Goal: Information Seeking & Learning: Find specific fact

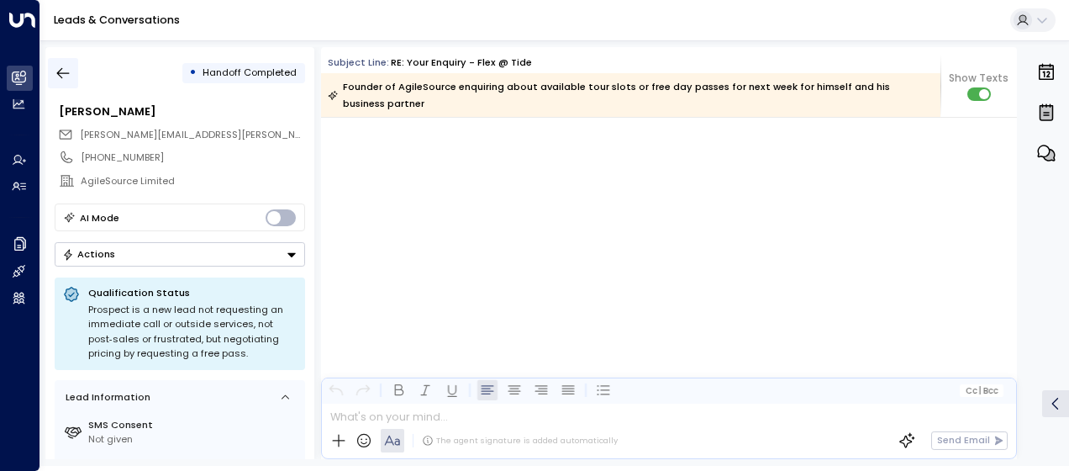
scroll to position [1957, 0]
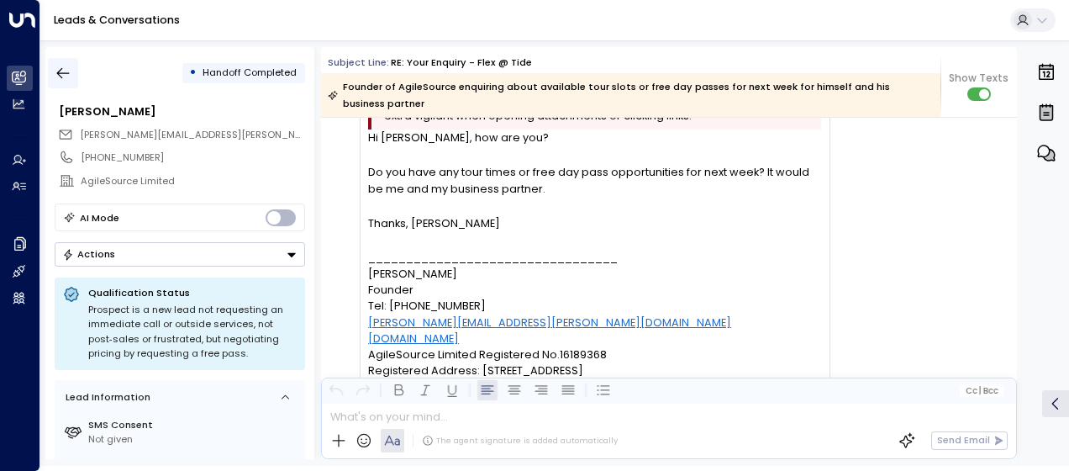
click at [72, 76] on button "button" at bounding box center [63, 73] width 30 height 30
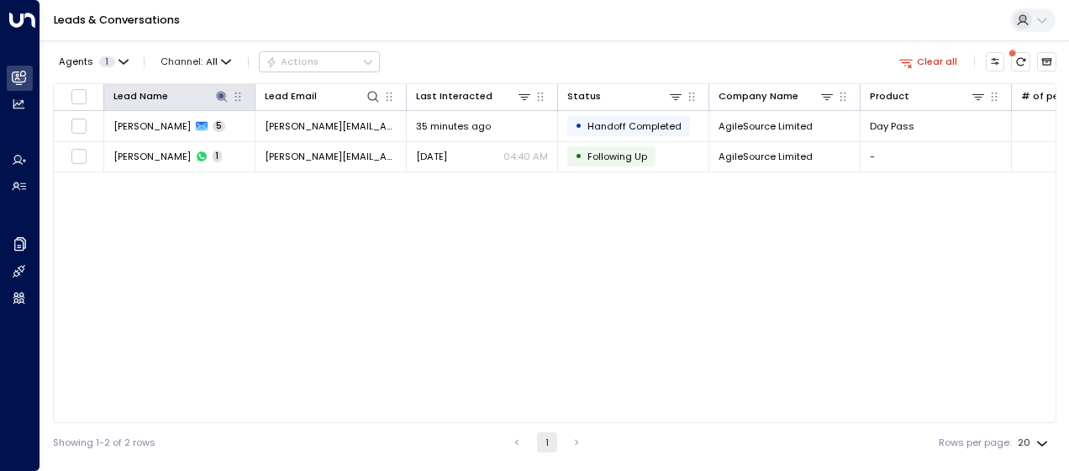
click at [218, 86] on th "Lead Name" at bounding box center [179, 97] width 151 height 27
click at [220, 94] on icon at bounding box center [221, 96] width 11 height 11
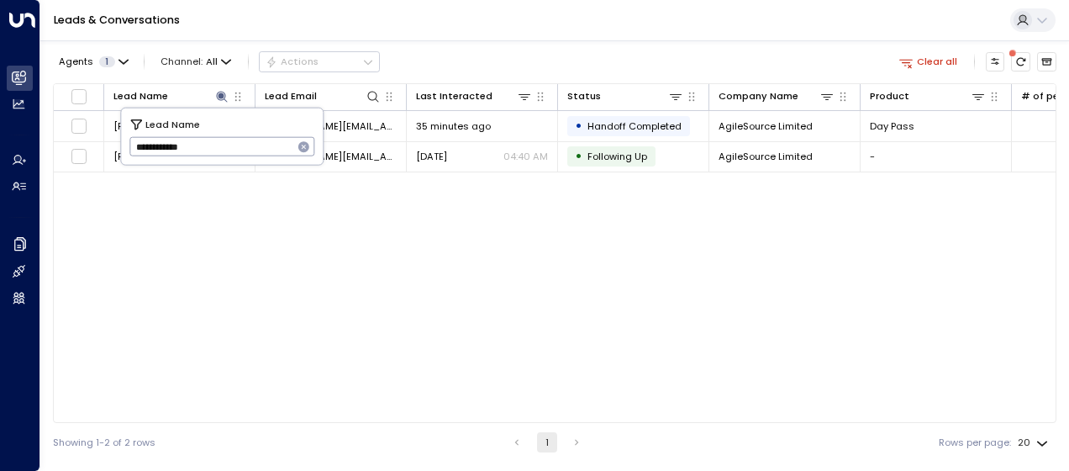
drag, startPoint x: 129, startPoint y: 148, endPoint x: 229, endPoint y: 148, distance: 99.1
click at [229, 148] on input "**********" at bounding box center [211, 147] width 164 height 28
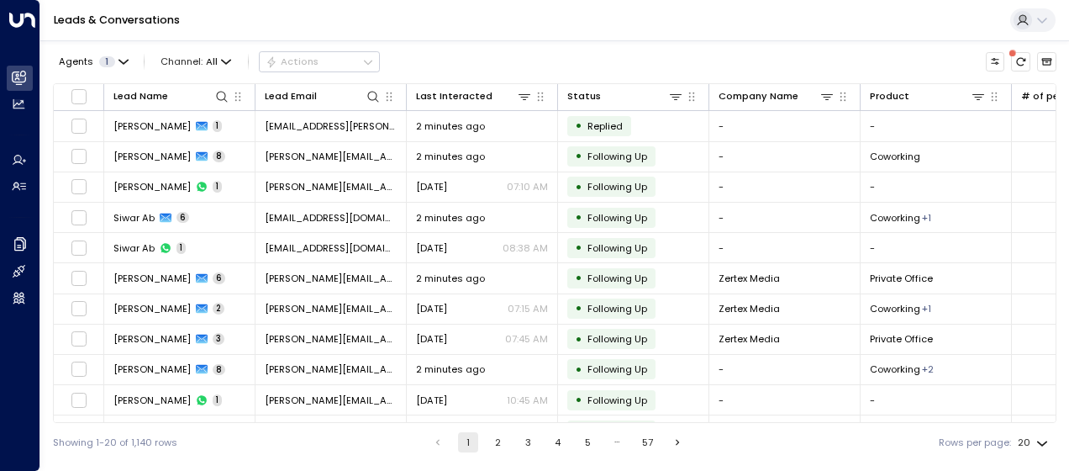
click at [327, 434] on div "Showing 1-20 of 1,140 rows 1 2 3 4 5 … 57 Rows per page: 20 **" at bounding box center [554, 442] width 1003 height 39
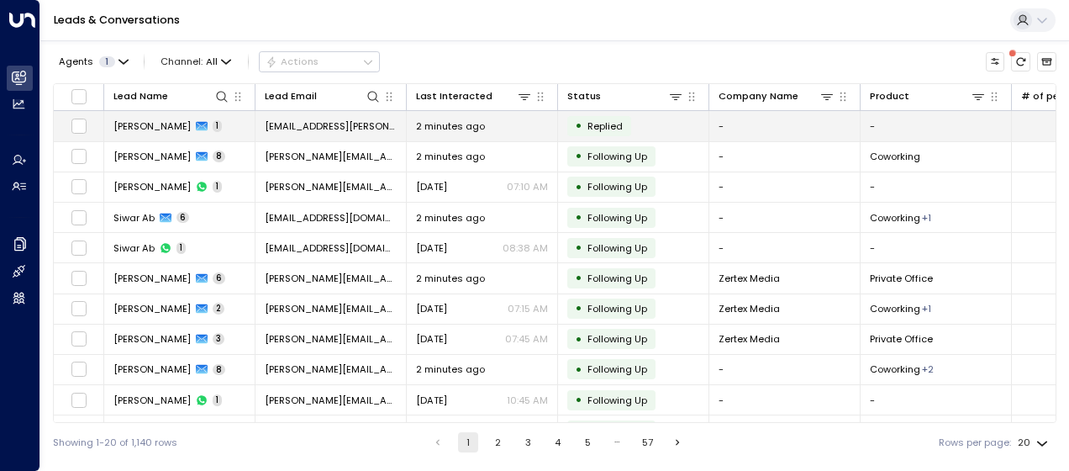
click at [160, 129] on span "[PERSON_NAME]" at bounding box center [151, 125] width 77 height 13
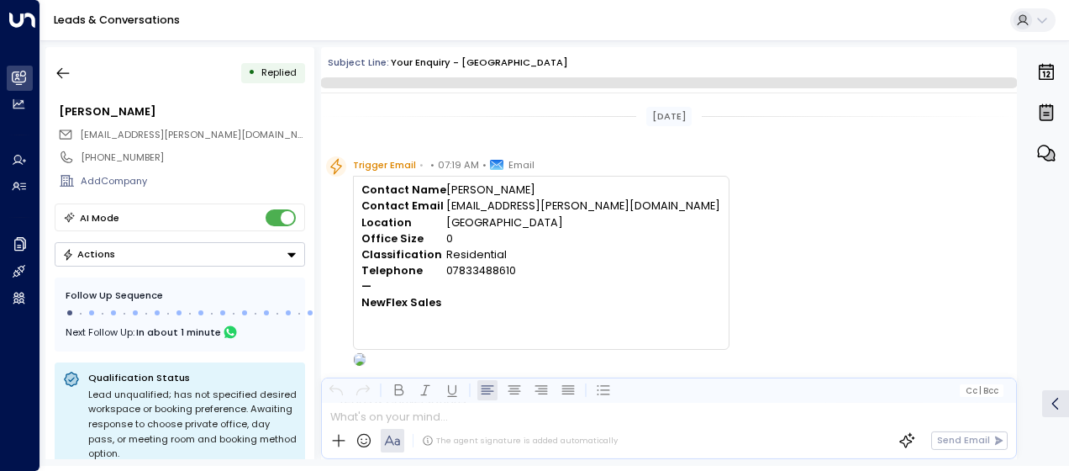
scroll to position [651, 0]
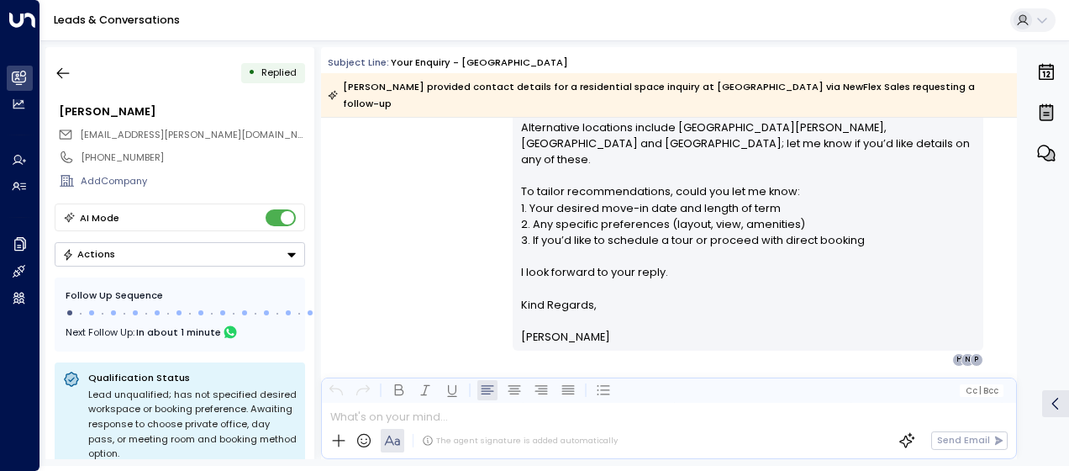
click at [392, 208] on div "[PERSON_NAME] • 07:21 AM • Email Hi [PERSON_NAME], Thank you for your interest …" at bounding box center [669, 60] width 696 height 611
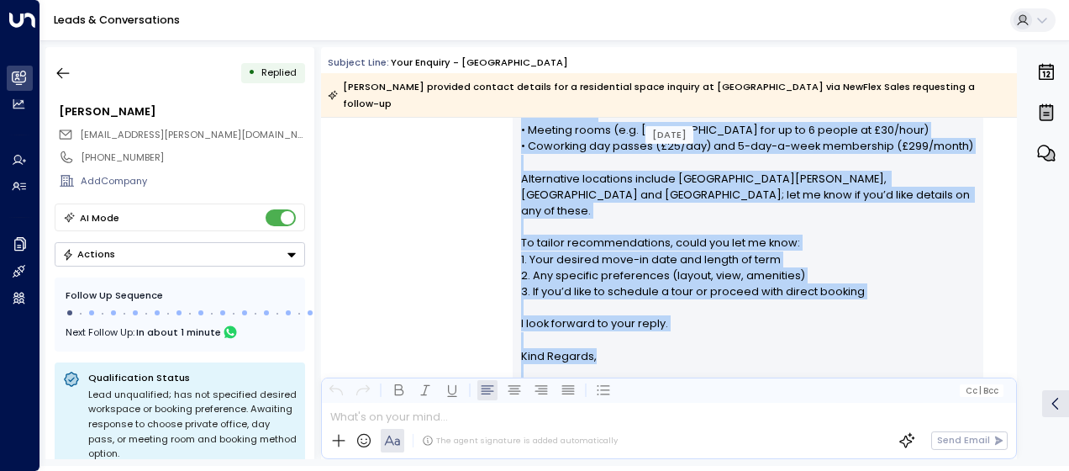
scroll to position [677, 0]
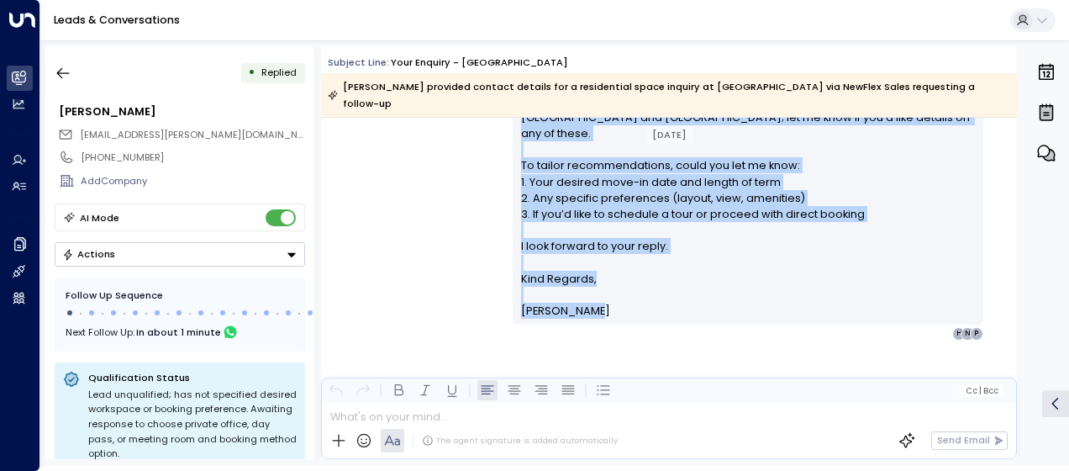
drag, startPoint x: 517, startPoint y: 188, endPoint x: 620, endPoint y: 290, distance: 145.0
click at [620, 290] on div "Hi [PERSON_NAME], Thank you for your interest in our [GEOGRAPHIC_DATA], [STREET…" at bounding box center [748, 37] width 455 height 565
drag, startPoint x: 620, startPoint y: 290, endPoint x: 574, endPoint y: 255, distance: 57.6
copy div "Lo Ipsum, Dolor sit ame cons adipisci el sed Doeius Tempo, 49 Incidi Utlabo, Et…"
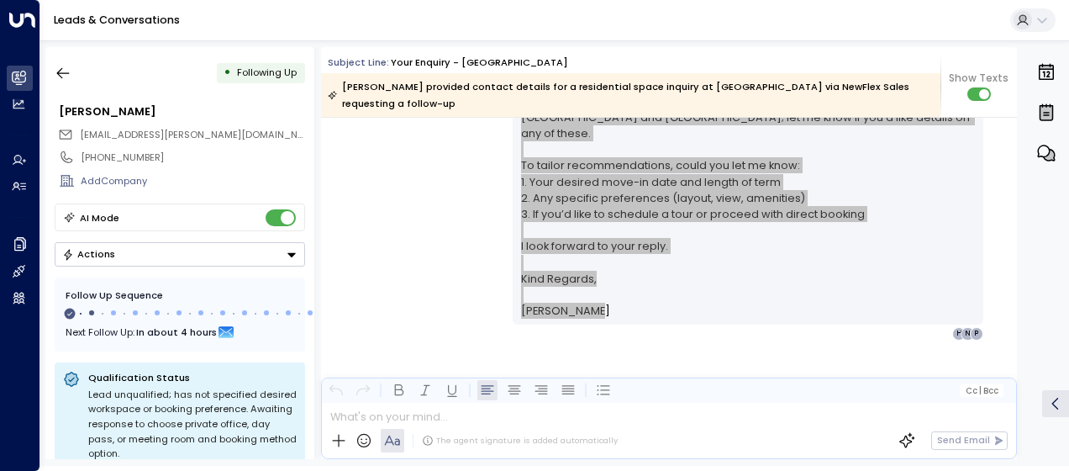
scroll to position [816, 0]
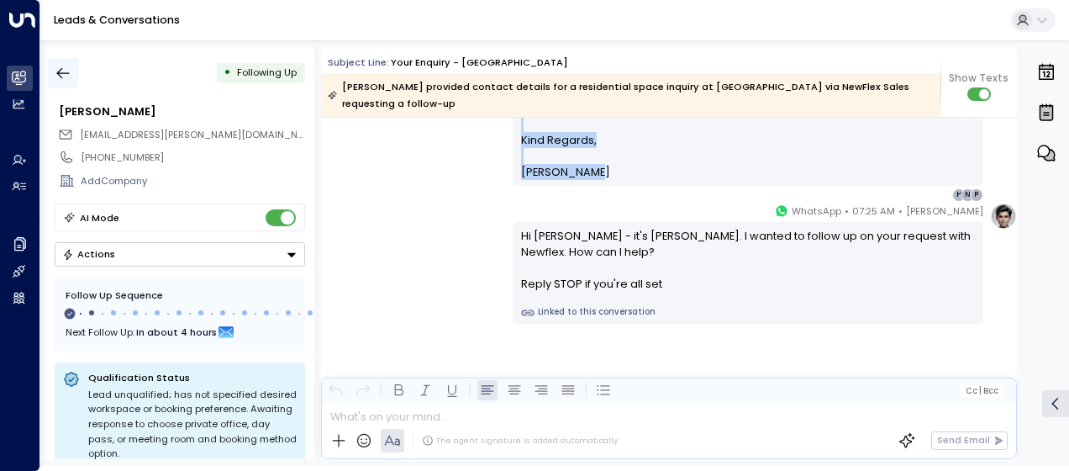
click at [63, 72] on icon "button" at bounding box center [63, 73] width 17 height 17
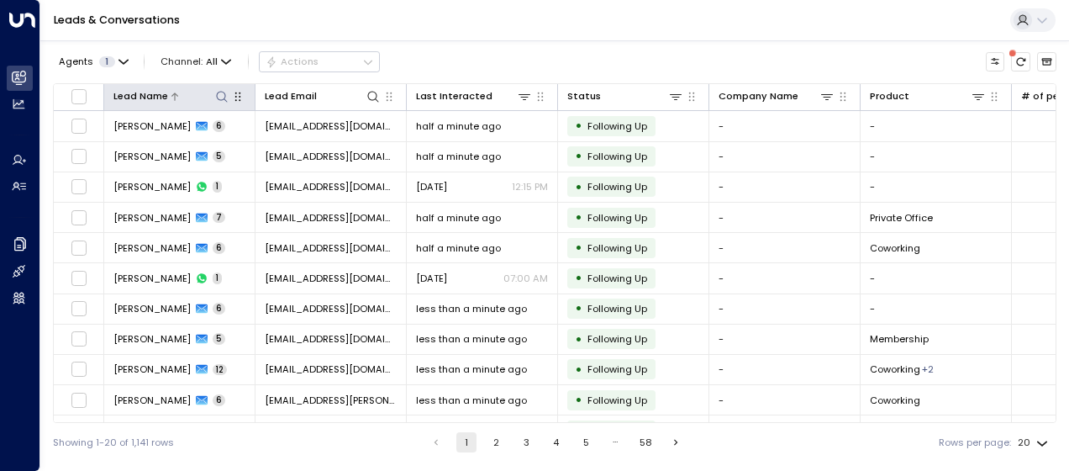
click at [220, 94] on icon at bounding box center [221, 96] width 13 height 13
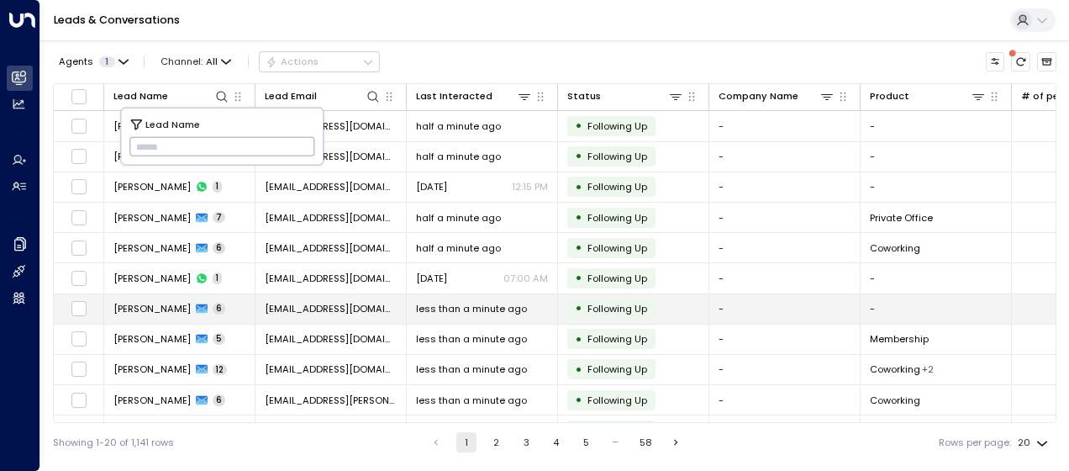
type input "**********"
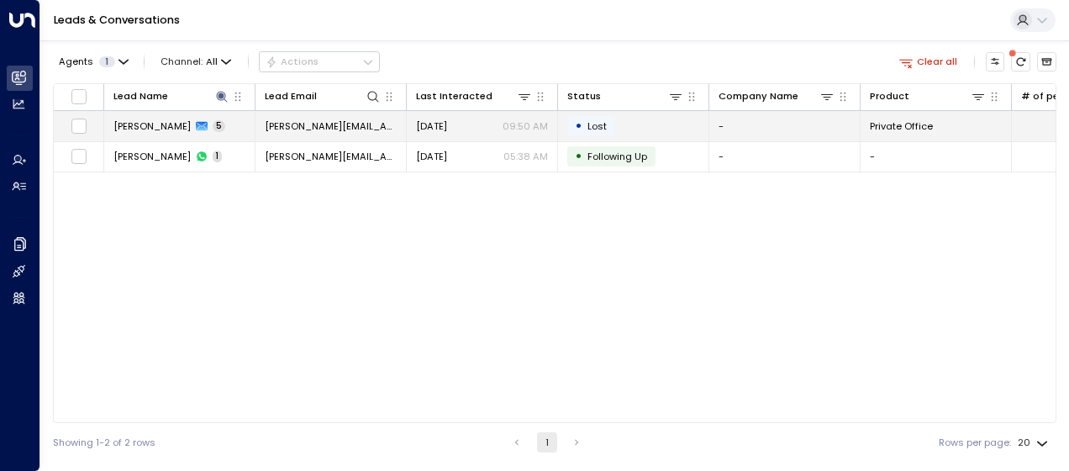
click at [427, 116] on td "[DATE] 09:50 AM" at bounding box center [482, 125] width 151 height 29
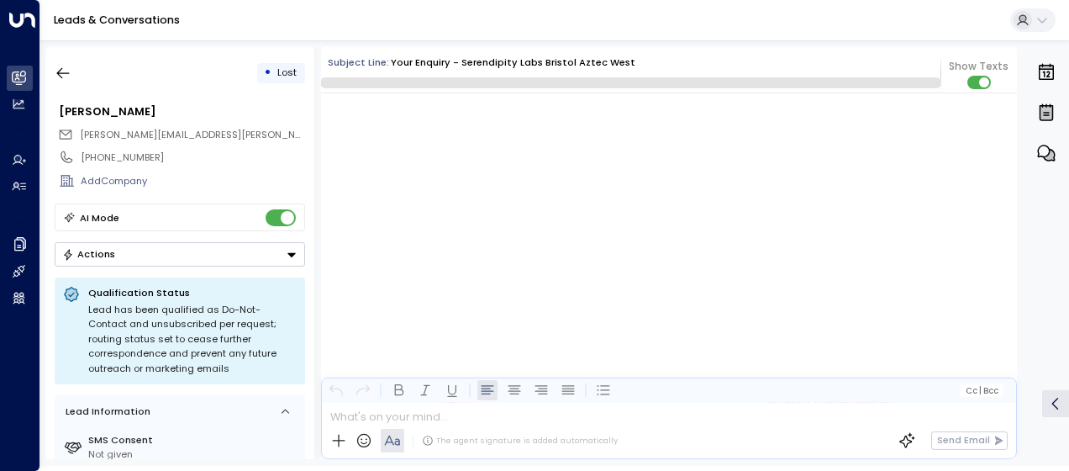
scroll to position [1801, 0]
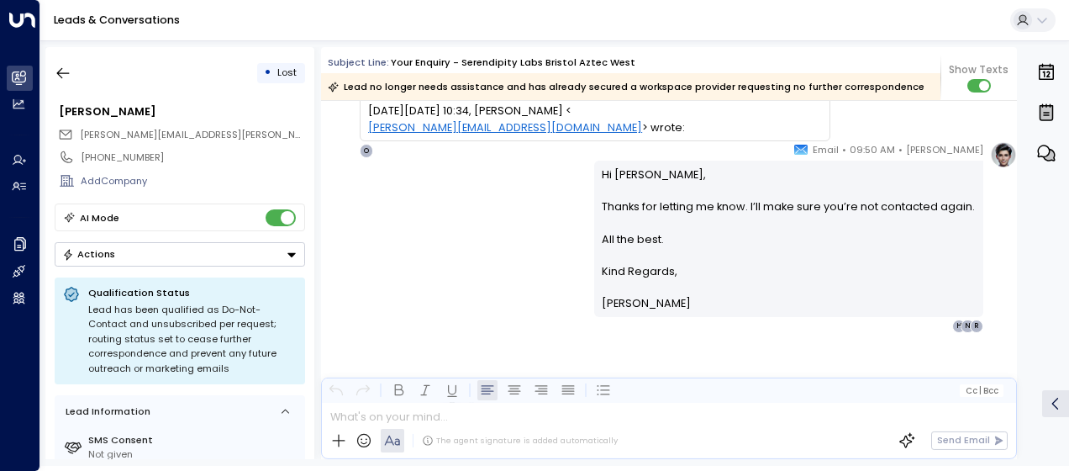
click at [462, 244] on div "[PERSON_NAME] • 09:50 AM • Email Hi [PERSON_NAME], Thanks for letting me know. …" at bounding box center [669, 237] width 696 height 192
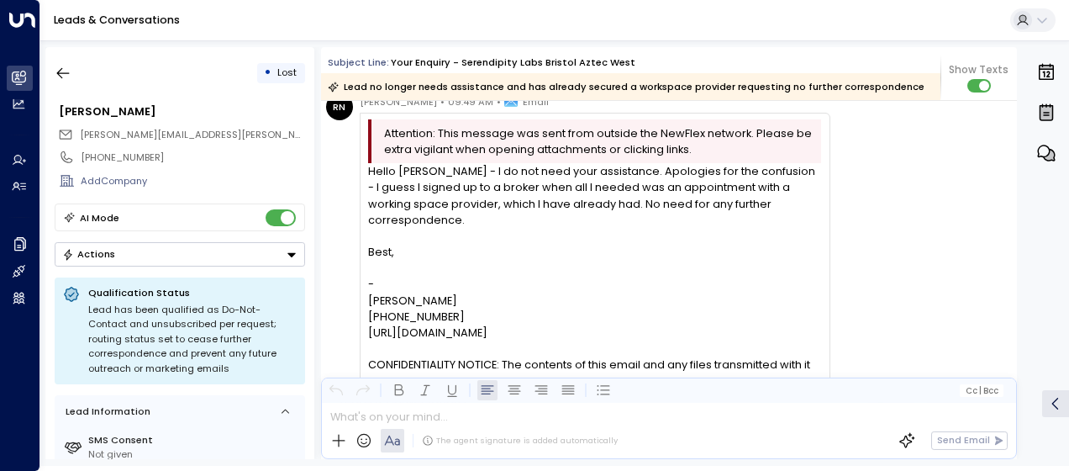
scroll to position [1364, 0]
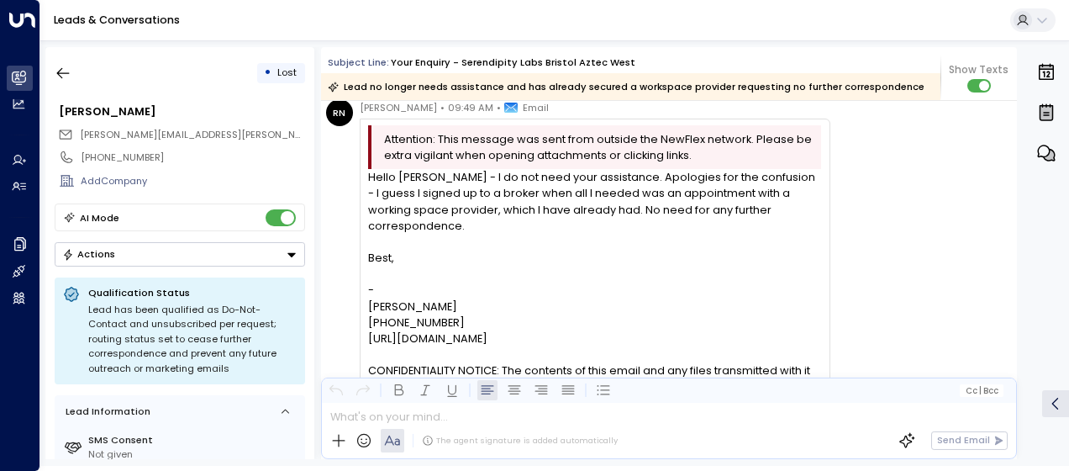
click at [348, 174] on div "RN [PERSON_NAME] • 09:49 AM • Email Attention: This message was sent from outsi…" at bounding box center [578, 347] width 504 height 496
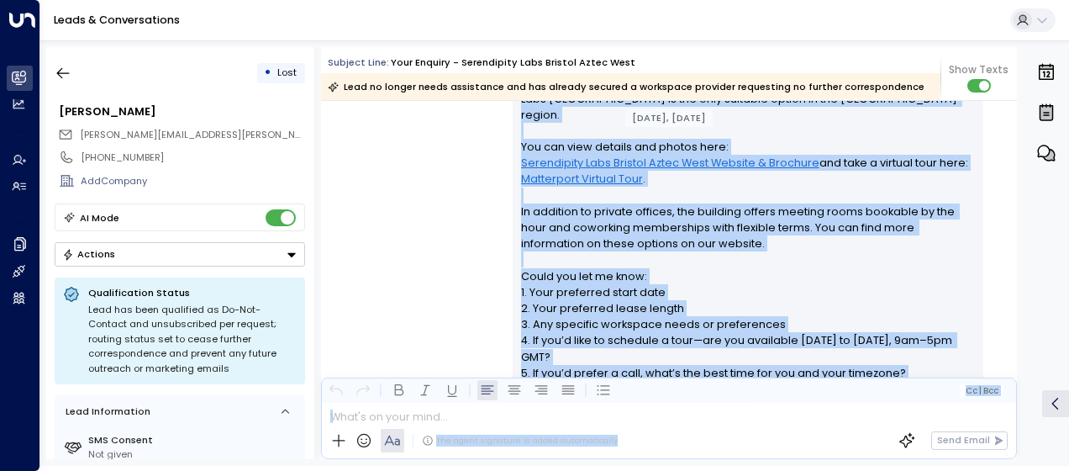
scroll to position [408, 0]
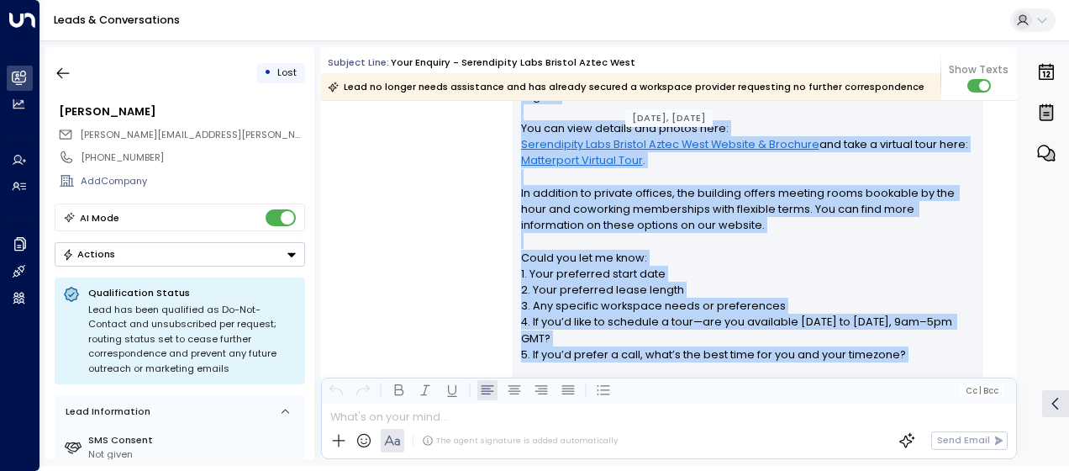
drag, startPoint x: 518, startPoint y: 158, endPoint x: 743, endPoint y: 361, distance: 303.4
click at [743, 361] on p "Hi [PERSON_NAME], Thank you for your interest in a 1-person private office at S…" at bounding box center [748, 209] width 455 height 403
copy p "Hi [PERSON_NAME], Thank you for your interest in a 1-person private office at S…"
click at [400, 208] on div "[PERSON_NAME] • 05:34 AM • Email Hi [PERSON_NAME], Thank you for your interest …" at bounding box center [669, 231] width 696 height 498
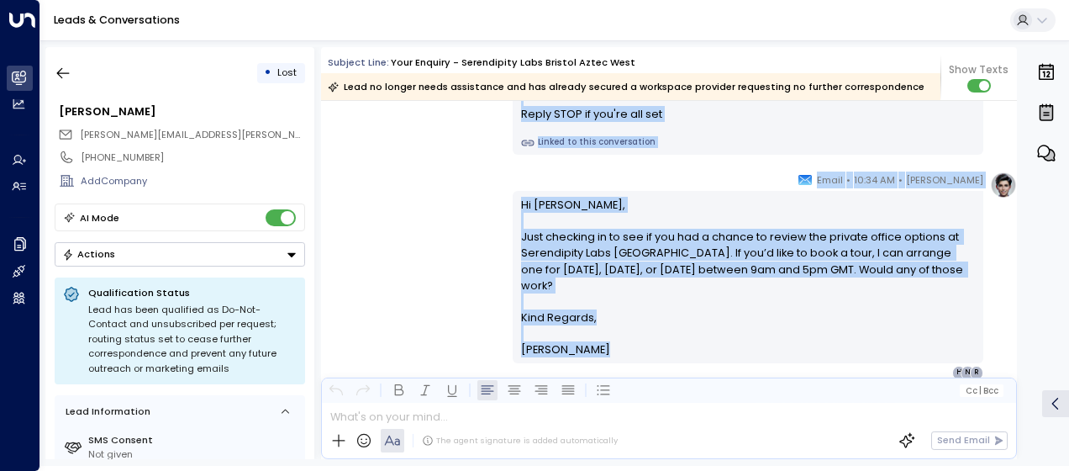
scroll to position [1042, 0]
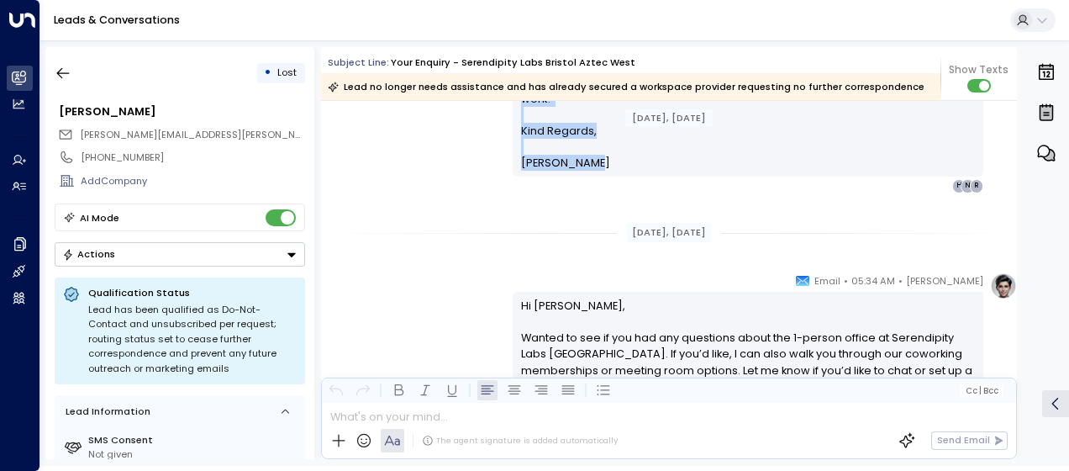
drag, startPoint x: 518, startPoint y: 172, endPoint x: 591, endPoint y: 170, distance: 73.1
click at [591, 170] on div "[DATE], [DATE] [DATE], [DATE] [PERSON_NAME] • 05:38 AM • WhatsApp Hi [PERSON_NA…" at bounding box center [669, 180] width 696 height 2243
drag, startPoint x: 591, startPoint y: 170, endPoint x: 551, endPoint y: 151, distance: 43.6
copy div "Hi [PERSON_NAME] - it's [PERSON_NAME]. I wanted to follow up on your request wi…"
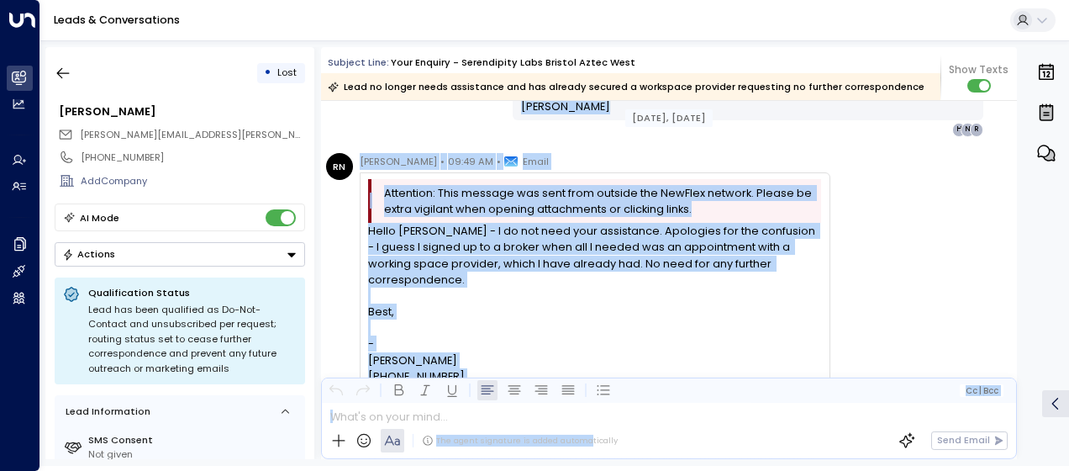
scroll to position [1390, 0]
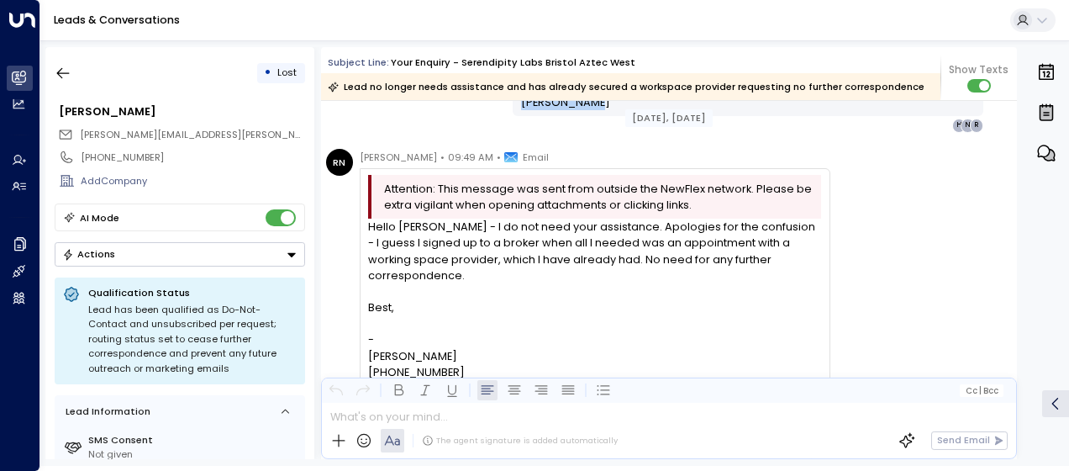
drag, startPoint x: 518, startPoint y: 299, endPoint x: 585, endPoint y: 122, distance: 189.6
click at [585, 122] on div "[PERSON_NAME] • 05:34 AM • Email Hi [PERSON_NAME], Wanted to see if you had any…" at bounding box center [748, 28] width 471 height 208
drag, startPoint x: 585, startPoint y: 122, endPoint x: 553, endPoint y: 101, distance: 38.2
drag, startPoint x: 553, startPoint y: 101, endPoint x: 475, endPoint y: 124, distance: 81.6
click at [475, 124] on div "[PERSON_NAME] • 05:34 AM • Email Hi [PERSON_NAME], Wanted to see if you had any…" at bounding box center [669, 28] width 696 height 208
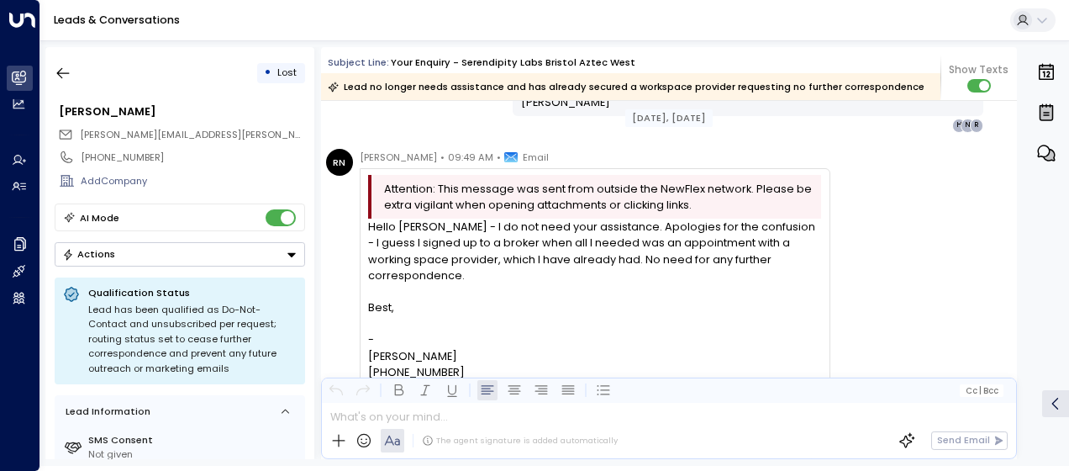
click at [434, 123] on div "[PERSON_NAME] • 05:34 AM • Email Hi [PERSON_NAME], Wanted to see if you had any…" at bounding box center [669, 28] width 696 height 208
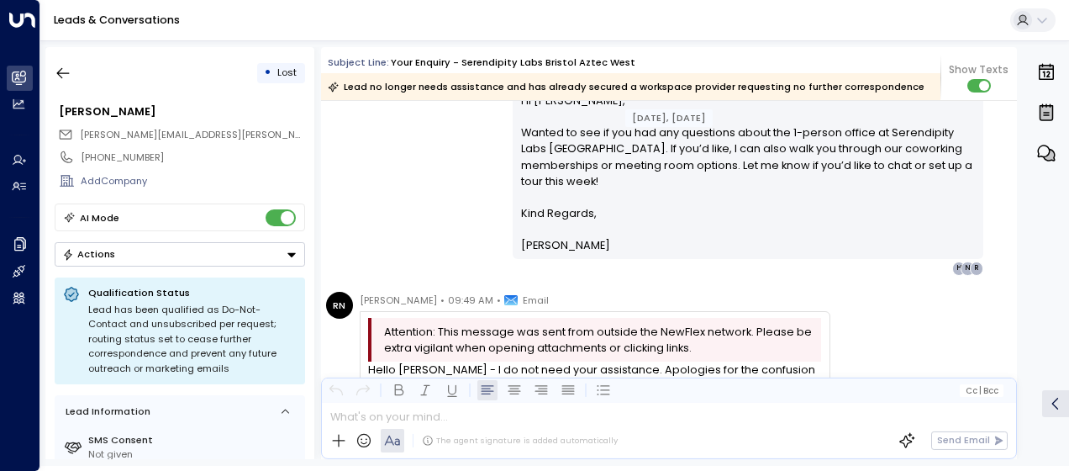
scroll to position [1222, 0]
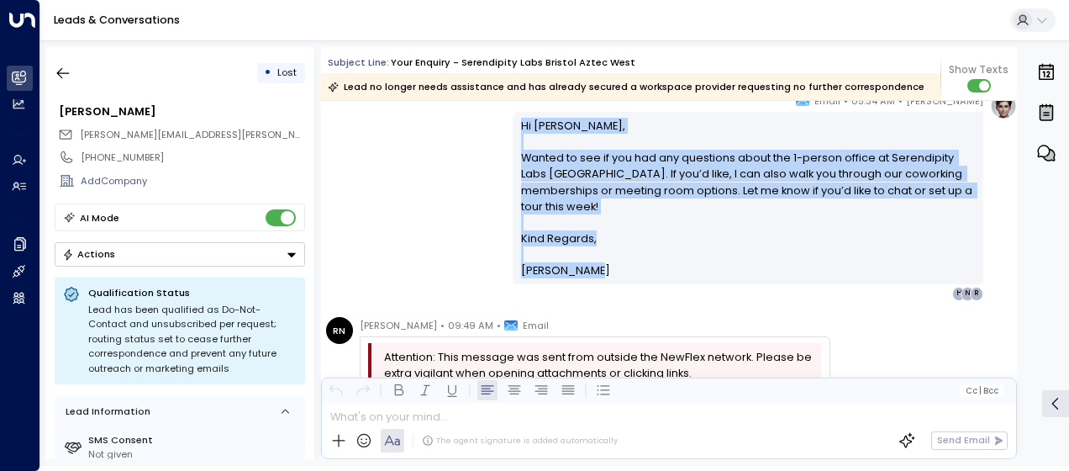
drag, startPoint x: 518, startPoint y: 124, endPoint x: 613, endPoint y: 273, distance: 177.2
click at [613, 273] on div "Hi [PERSON_NAME], Wanted to see if you had any questions about the 1-person off…" at bounding box center [748, 198] width 455 height 161
drag, startPoint x: 613, startPoint y: 273, endPoint x: 560, endPoint y: 227, distance: 70.9
copy div "Hi [PERSON_NAME], Wanted to see if you had any questions about the 1-person off…"
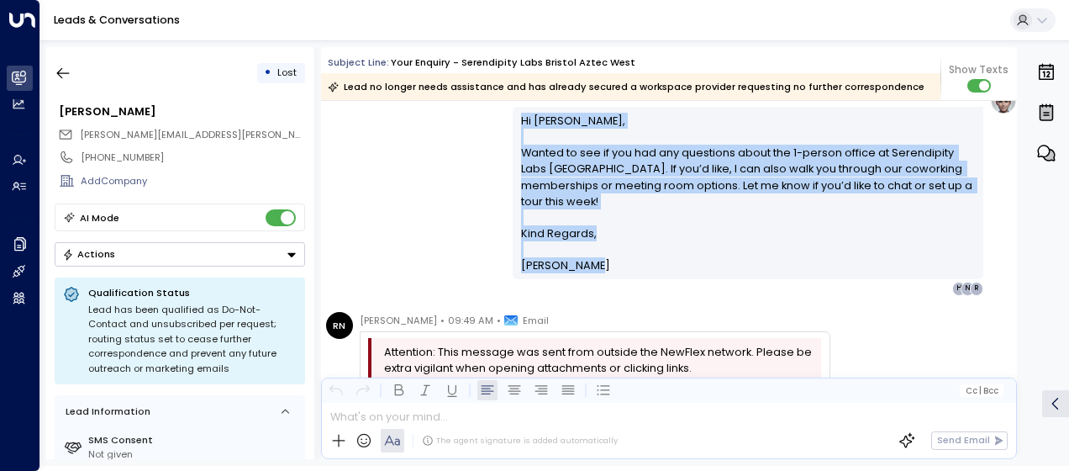
click at [430, 192] on div "[PERSON_NAME] • 05:34 AM • Email Hi [PERSON_NAME], Wanted to see if you had any…" at bounding box center [669, 191] width 696 height 208
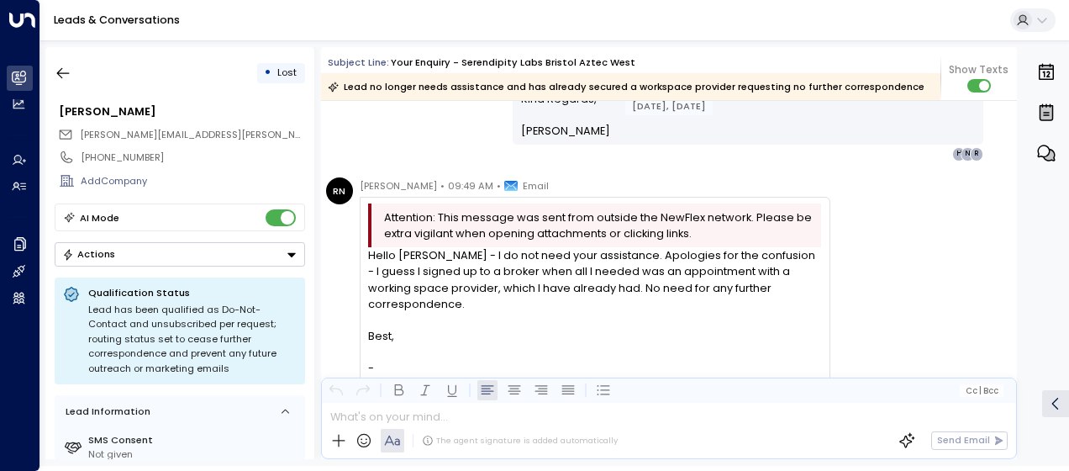
scroll to position [1395, 0]
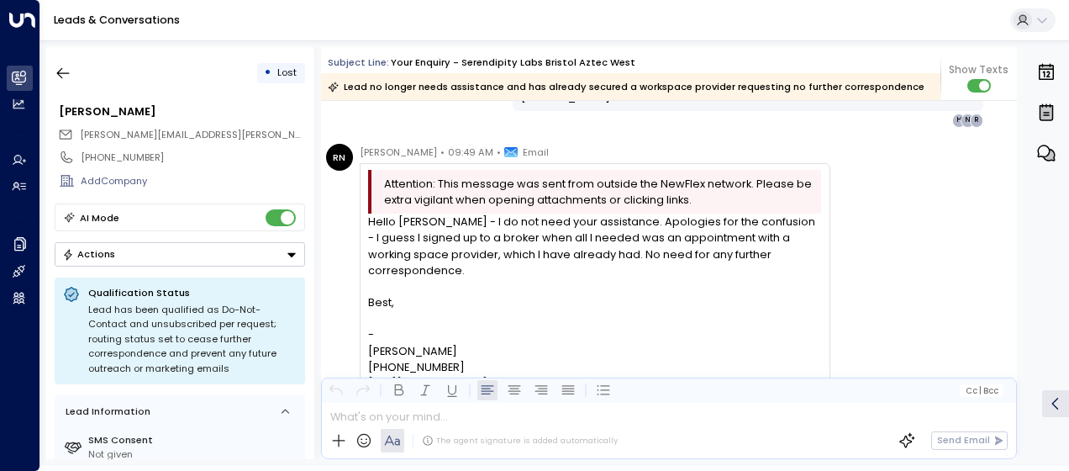
drag, startPoint x: 367, startPoint y: 218, endPoint x: 524, endPoint y: 366, distance: 215.2
click at [524, 366] on div "Hello [PERSON_NAME] - I do not need your assistance. Apologies for the confusio…" at bounding box center [594, 414] width 453 height 403
drag, startPoint x: 524, startPoint y: 366, endPoint x: 410, endPoint y: 328, distance: 120.4
copy div "Hello [PERSON_NAME] - I do not need your assistance. Apologies for the confusio…"
click at [69, 71] on icon "button" at bounding box center [63, 73] width 17 height 17
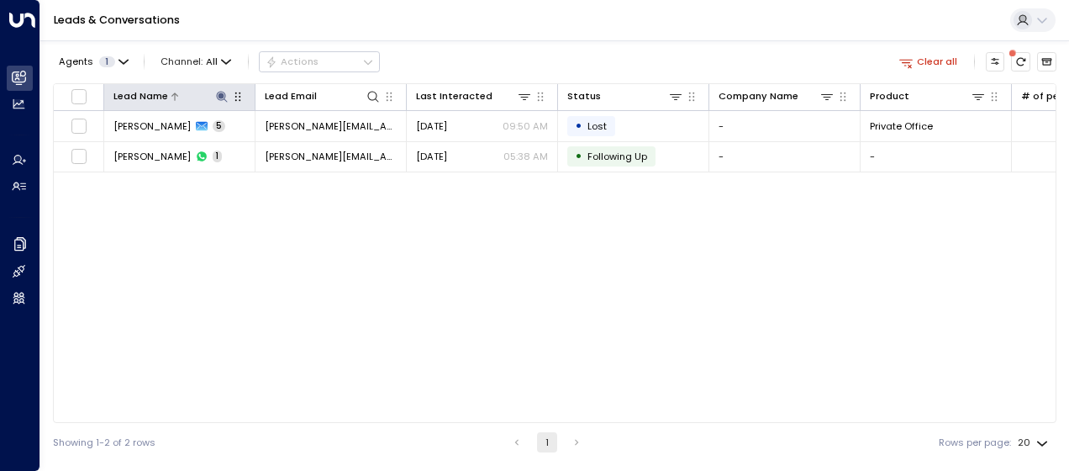
click at [223, 94] on icon at bounding box center [221, 96] width 11 height 11
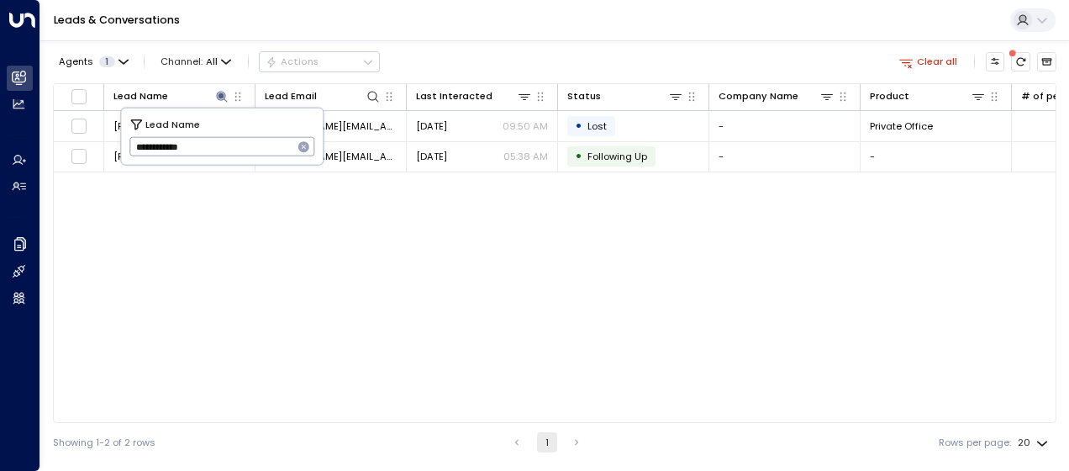
drag, startPoint x: 131, startPoint y: 145, endPoint x: 220, endPoint y: 152, distance: 89.4
click at [220, 152] on input "**********" at bounding box center [211, 147] width 164 height 28
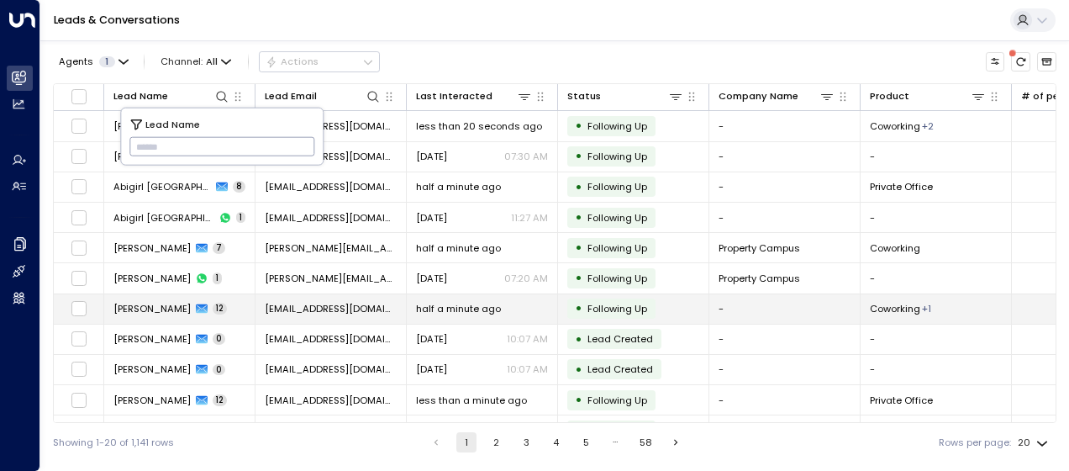
type input "**********"
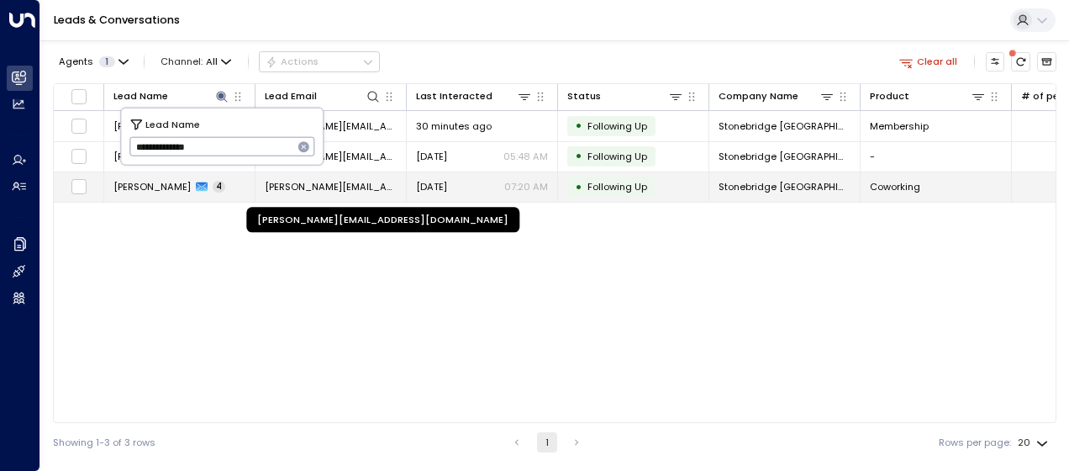
click at [372, 175] on td "[PERSON_NAME][EMAIL_ADDRESS][DOMAIN_NAME]" at bounding box center [330, 186] width 151 height 29
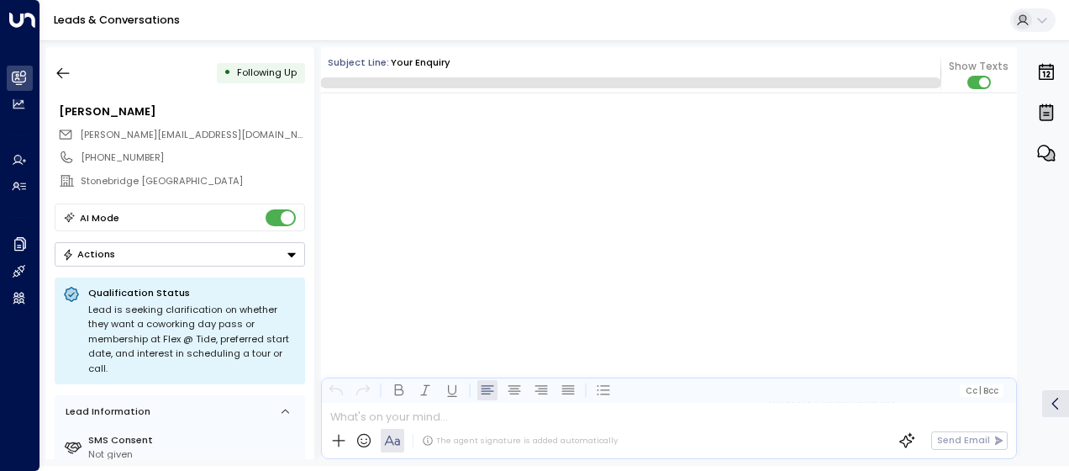
scroll to position [1783, 0]
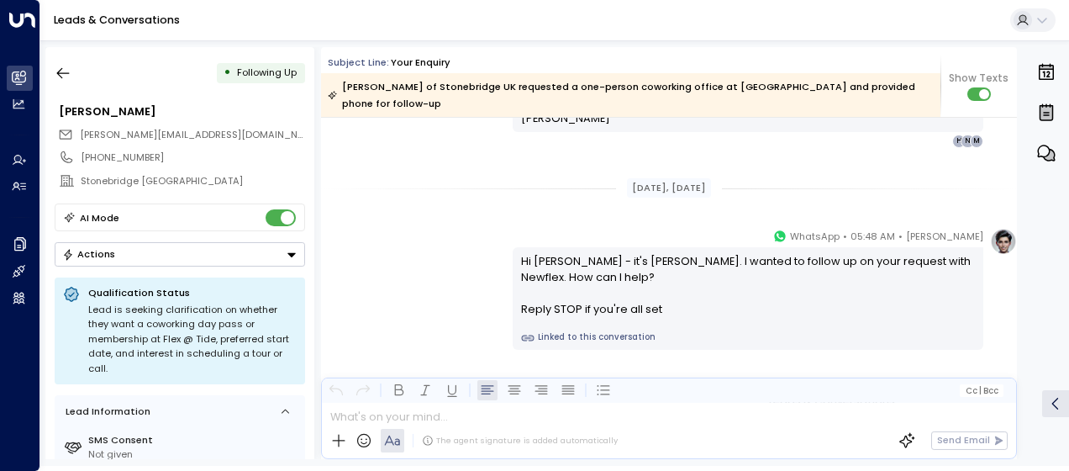
click at [405, 239] on div "[PERSON_NAME] • 05:48 AM • WhatsApp Hi [PERSON_NAME] - it's [PERSON_NAME]. I wa…" at bounding box center [669, 289] width 696 height 122
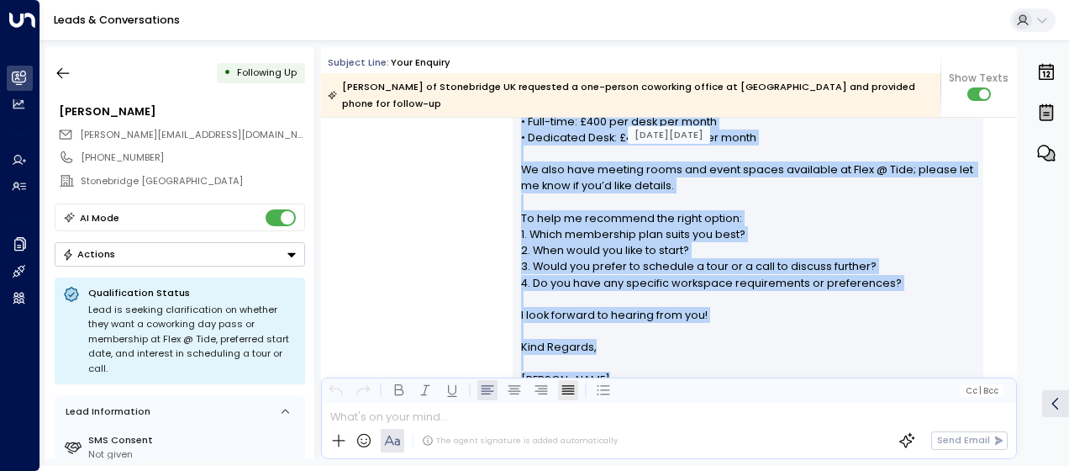
scroll to position [561, 0]
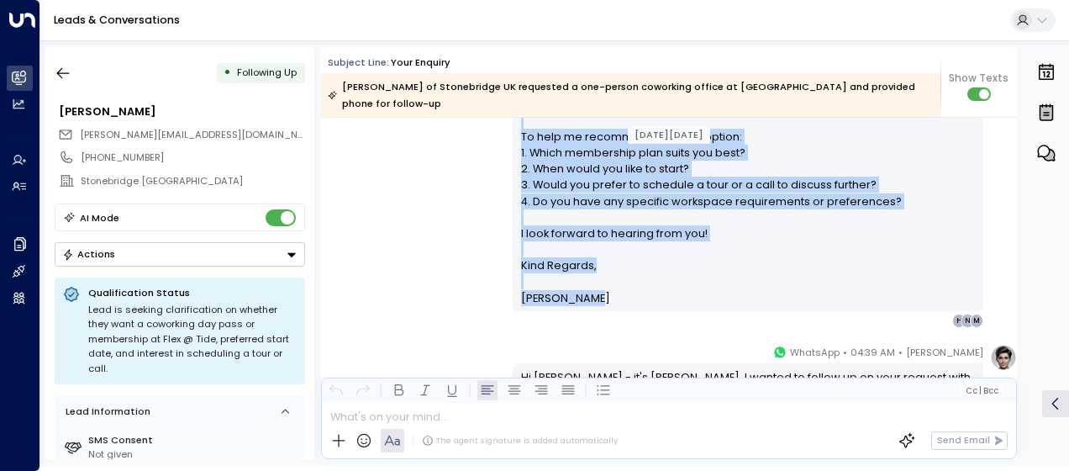
drag, startPoint x: 519, startPoint y: 187, endPoint x: 597, endPoint y: 286, distance: 125.7
click at [597, 286] on div "Hi [PERSON_NAME], Thank you for your interest in Flex @ Tide for coworking. You…" at bounding box center [748, 88] width 455 height 435
drag, startPoint x: 597, startPoint y: 286, endPoint x: 544, endPoint y: 266, distance: 55.9
copy div "Hi [PERSON_NAME], Thank you for your interest in Flex @ Tide for coworking. You…"
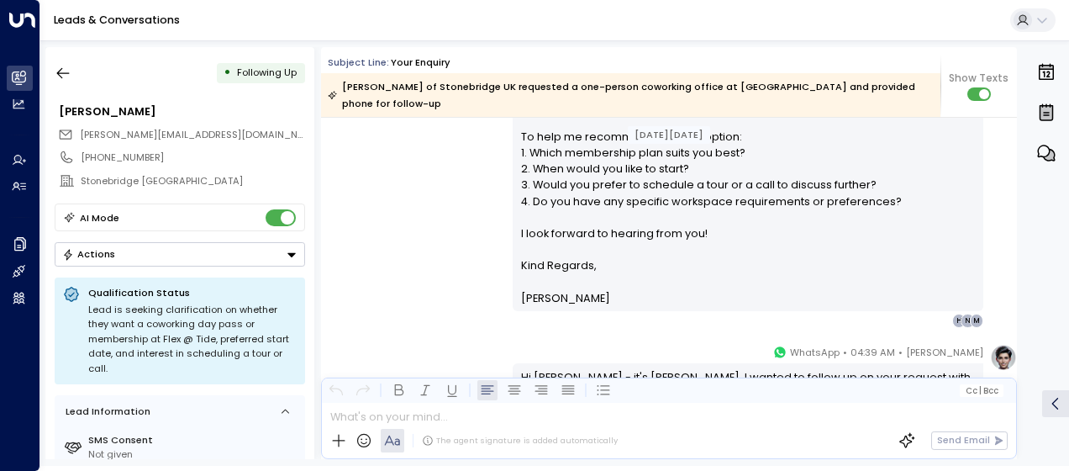
click at [483, 344] on div "[PERSON_NAME] • 04:39 AM • WhatsApp Hi [PERSON_NAME] - it's [PERSON_NAME]. I wa…" at bounding box center [669, 405] width 696 height 122
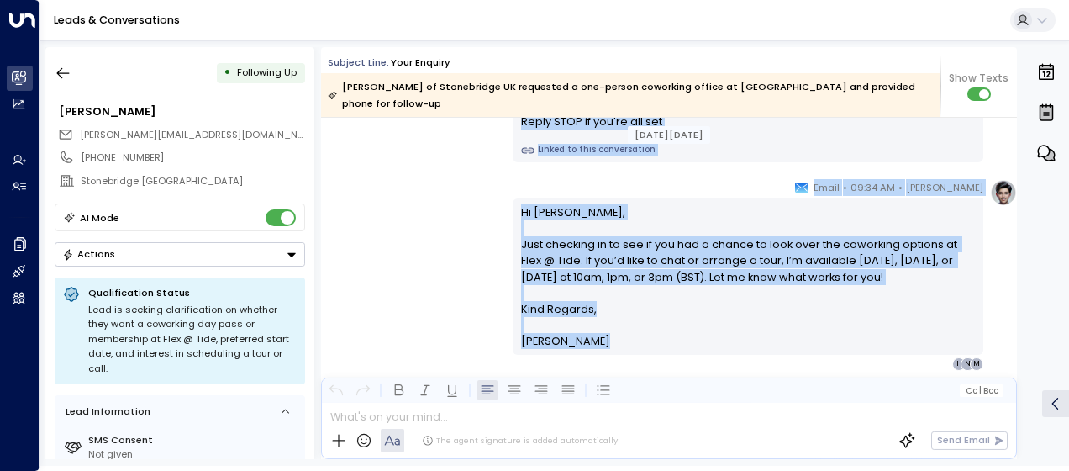
scroll to position [1062, 0]
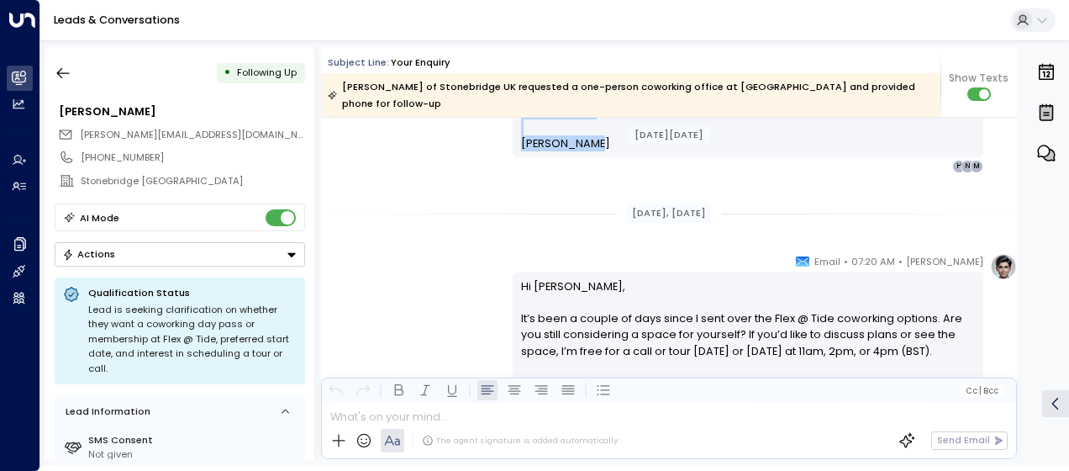
drag, startPoint x: 518, startPoint y: 356, endPoint x: 551, endPoint y: 145, distance: 214.4
click at [551, 145] on div "[DATE][DATE] [DATE][DATE] [PERSON_NAME] • 04:39 AM • WhatsApp Hi [PERSON_NAME] …" at bounding box center [669, 62] width 696 height 2012
drag, startPoint x: 551, startPoint y: 145, endPoint x: 543, endPoint y: 132, distance: 15.1
copy div "Hi [PERSON_NAME] - it's [PERSON_NAME]. I wanted to follow up on your request wi…"
click at [478, 276] on div "[PERSON_NAME] • 07:20 AM • Email Hi [PERSON_NAME], It’s been a couple of days s…" at bounding box center [669, 349] width 696 height 192
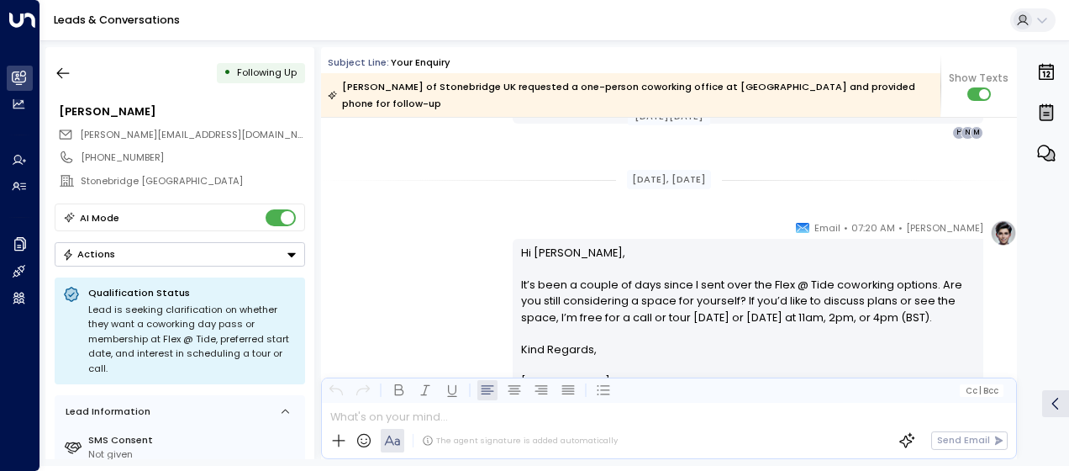
scroll to position [1129, 0]
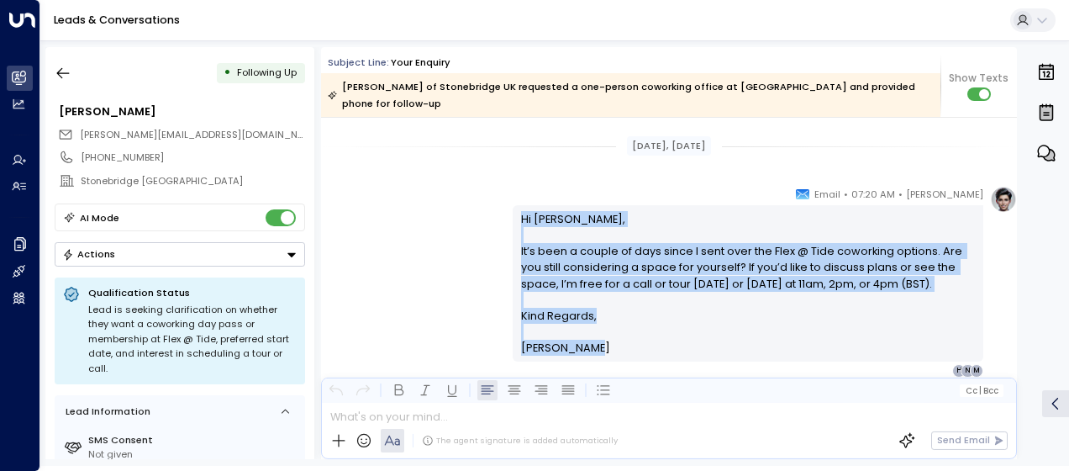
drag, startPoint x: 518, startPoint y: 202, endPoint x: 607, endPoint y: 350, distance: 172.6
click at [607, 350] on div "Hi [PERSON_NAME], It’s been a couple of days since I sent over the Flex @ Tide …" at bounding box center [748, 283] width 455 height 145
drag, startPoint x: 607, startPoint y: 350, endPoint x: 518, endPoint y: 275, distance: 115.7
copy div "Hi [PERSON_NAME], It’s been a couple of days since I sent over the Flex @ Tide …"
click at [469, 281] on div "[PERSON_NAME] • 07:20 AM • Email Hi [PERSON_NAME], It’s been a couple of days s…" at bounding box center [669, 282] width 696 height 192
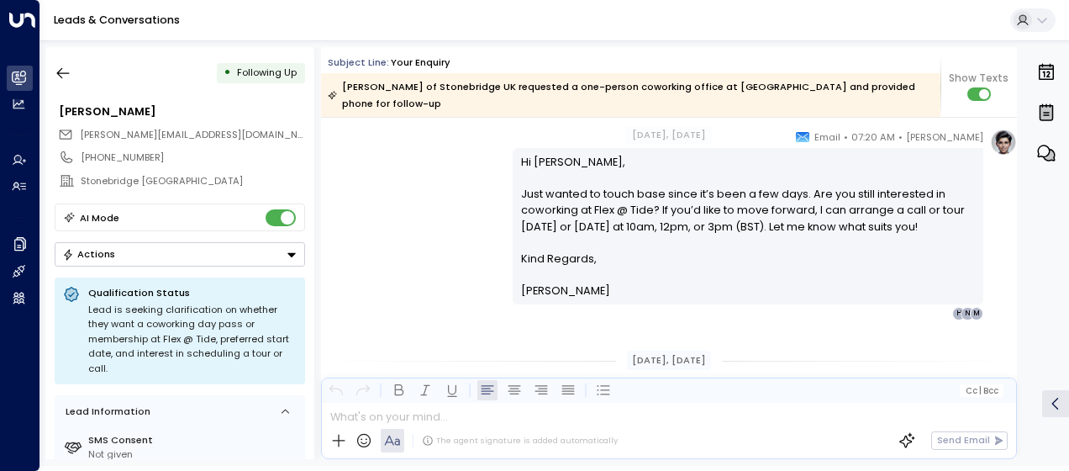
scroll to position [1453, 0]
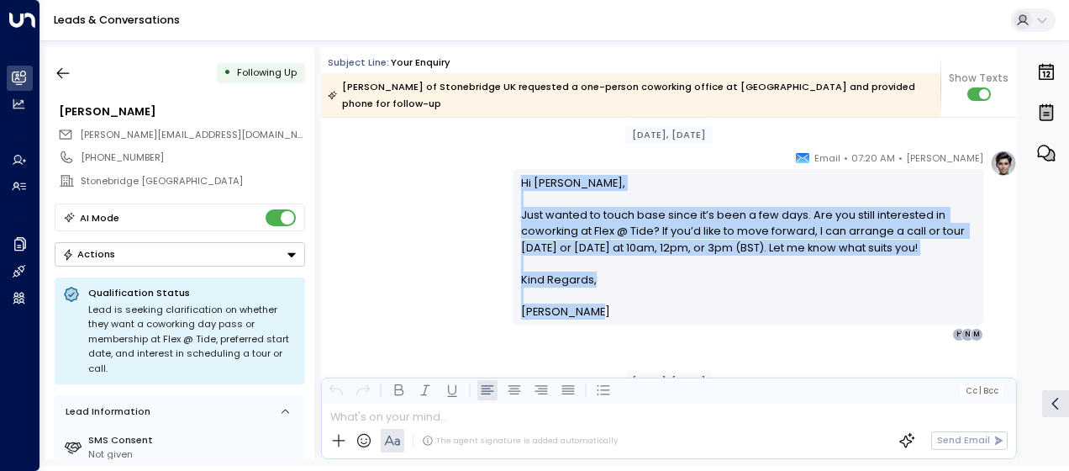
drag, startPoint x: 518, startPoint y: 166, endPoint x: 583, endPoint y: 297, distance: 146.2
click at [583, 297] on div "Hi [PERSON_NAME], Just wanted to touch base since it’s been a few days. Are you…" at bounding box center [748, 247] width 455 height 145
drag, startPoint x: 583, startPoint y: 297, endPoint x: 567, endPoint y: 270, distance: 31.3
copy div "Hi [PERSON_NAME], Just wanted to touch base since it’s been a few days. Are you…"
click at [452, 237] on div "[PERSON_NAME] • 07:20 AM • Email Hi [PERSON_NAME], Just wanted to touch base si…" at bounding box center [669, 246] width 696 height 192
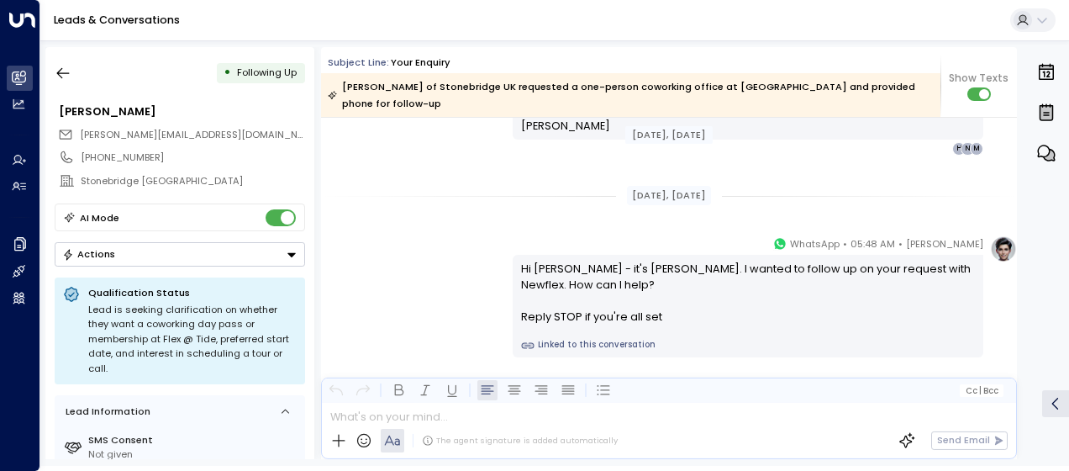
scroll to position [1654, 0]
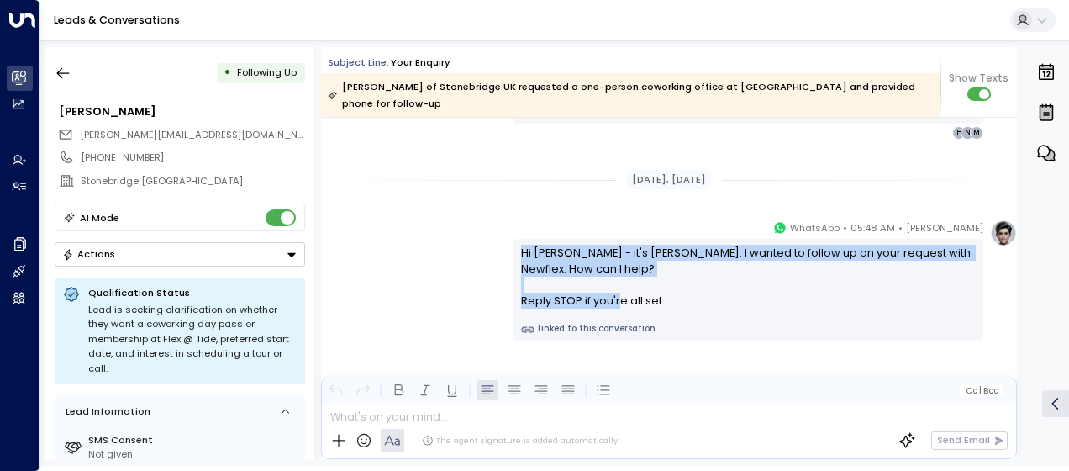
drag, startPoint x: 516, startPoint y: 234, endPoint x: 683, endPoint y: 274, distance: 172.0
click at [683, 274] on div "Hi [PERSON_NAME] - it's [PERSON_NAME]. I wanted to follow up on your request wi…" at bounding box center [748, 290] width 471 height 103
click at [456, 250] on div "[PERSON_NAME] • 05:48 AM • WhatsApp Hi [PERSON_NAME] - it's [PERSON_NAME]. I wa…" at bounding box center [669, 280] width 696 height 122
drag, startPoint x: 519, startPoint y: 234, endPoint x: 682, endPoint y: 299, distance: 175.7
click at [682, 299] on div "Hi [PERSON_NAME] - it's [PERSON_NAME]. I wanted to follow up on your request wi…" at bounding box center [748, 290] width 471 height 103
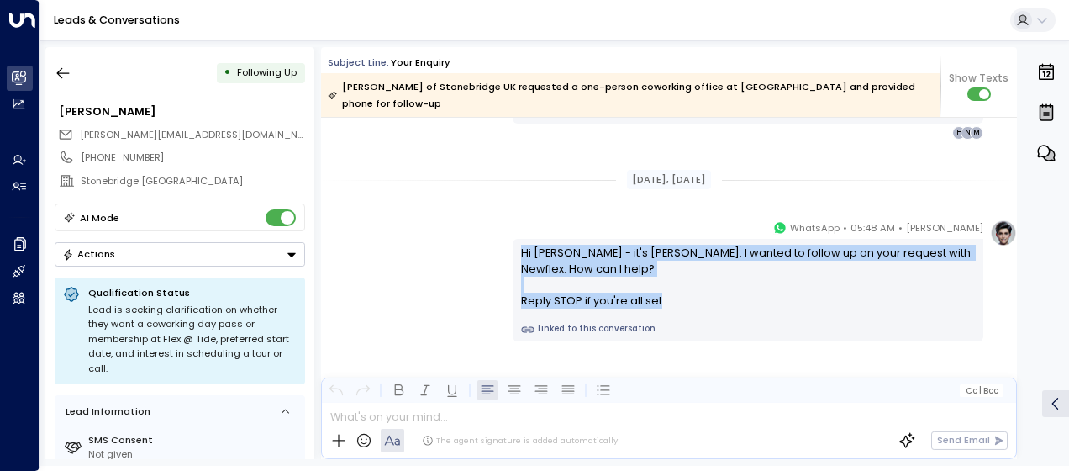
drag, startPoint x: 682, startPoint y: 299, endPoint x: 628, endPoint y: 284, distance: 55.9
copy div "Hi [PERSON_NAME] - it's [PERSON_NAME]. I wanted to follow up on your request wi…"
click at [61, 73] on icon "button" at bounding box center [63, 73] width 13 height 11
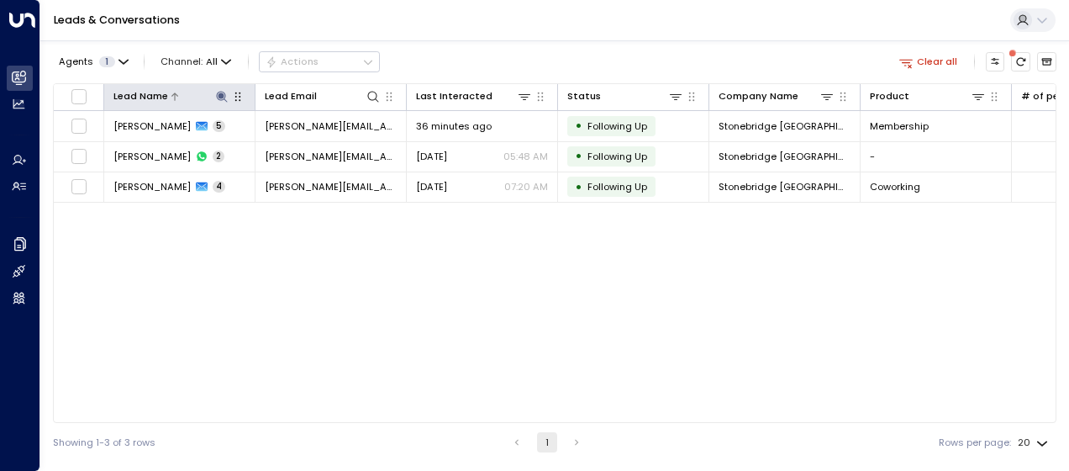
click at [222, 96] on icon at bounding box center [221, 96] width 11 height 11
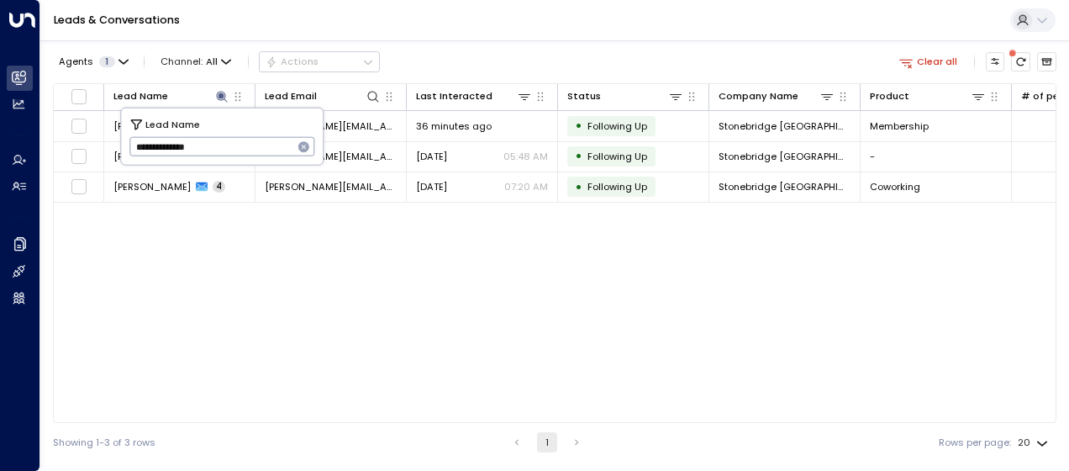
drag, startPoint x: 135, startPoint y: 149, endPoint x: 225, endPoint y: 148, distance: 89.9
click at [225, 148] on input "**********" at bounding box center [211, 147] width 164 height 28
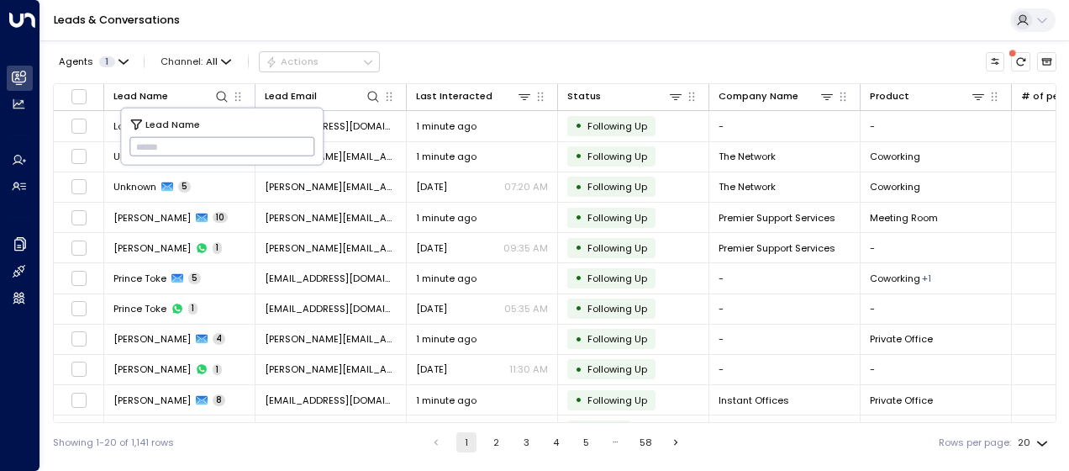
type input "**********"
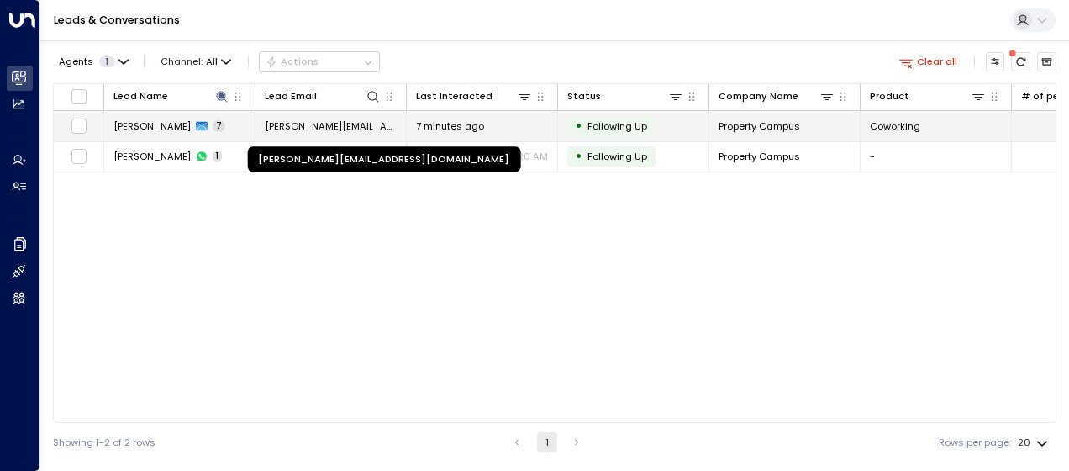
click at [365, 119] on span "[PERSON_NAME][EMAIL_ADDRESS][DOMAIN_NAME]" at bounding box center [331, 125] width 132 height 13
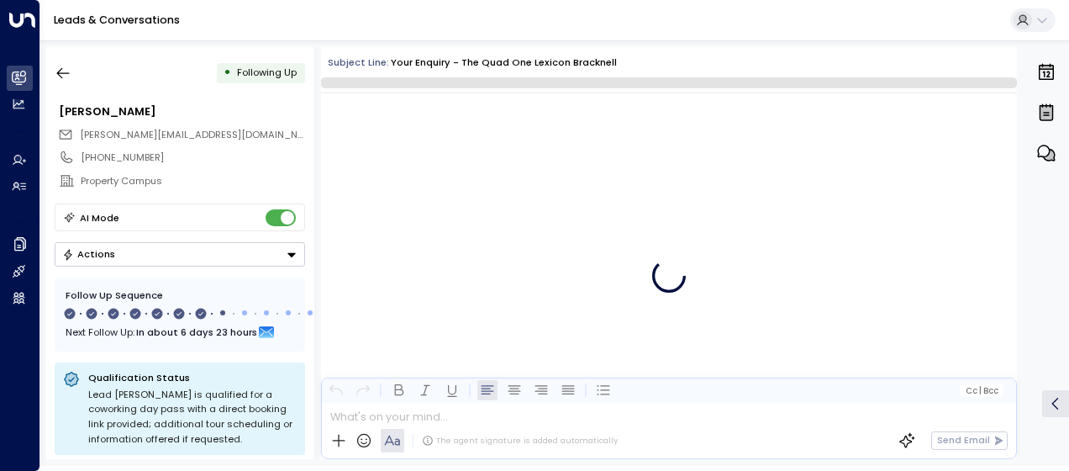
scroll to position [4526, 0]
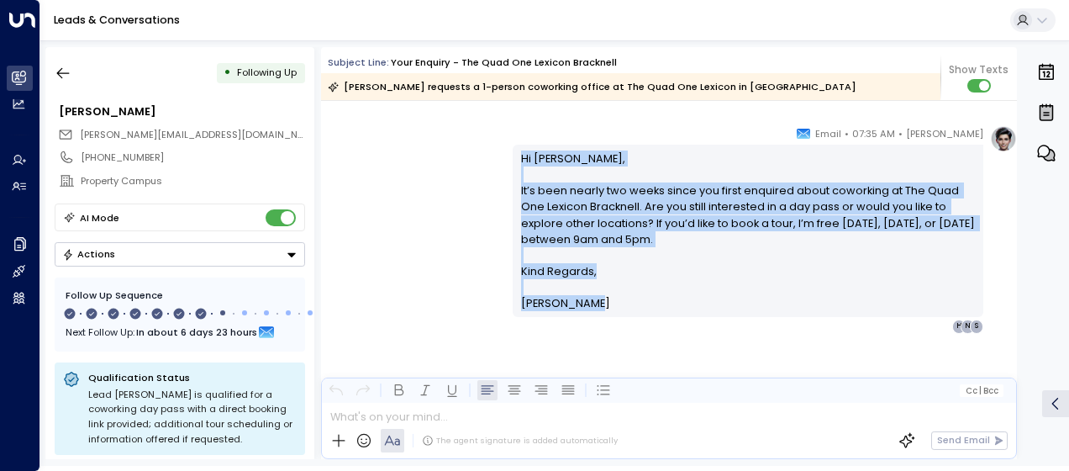
drag, startPoint x: 518, startPoint y: 157, endPoint x: 605, endPoint y: 302, distance: 168.9
click at [605, 302] on div "Hi [PERSON_NAME], It’s been nearly two weeks since you first enquired about cow…" at bounding box center [748, 230] width 455 height 161
drag, startPoint x: 605, startPoint y: 302, endPoint x: 560, endPoint y: 225, distance: 88.9
